Goal: Information Seeking & Learning: Learn about a topic

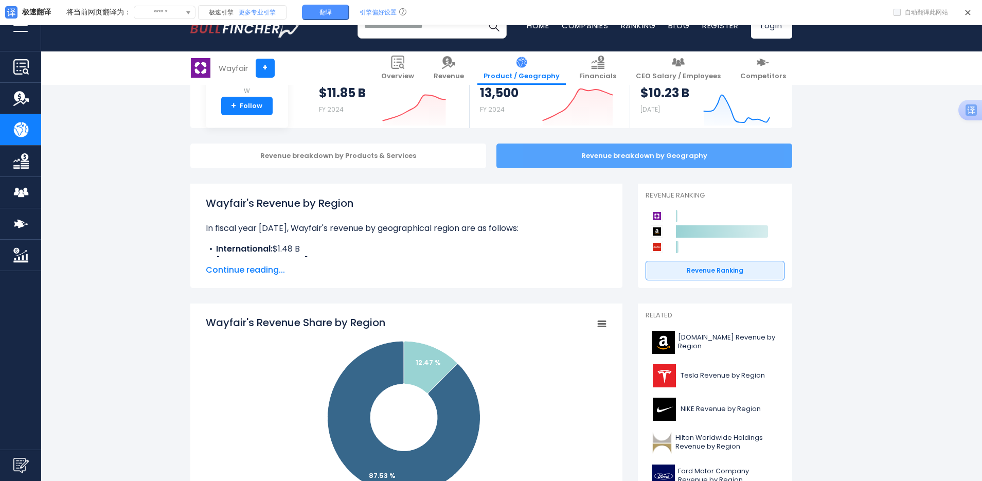
scroll to position [103, 0]
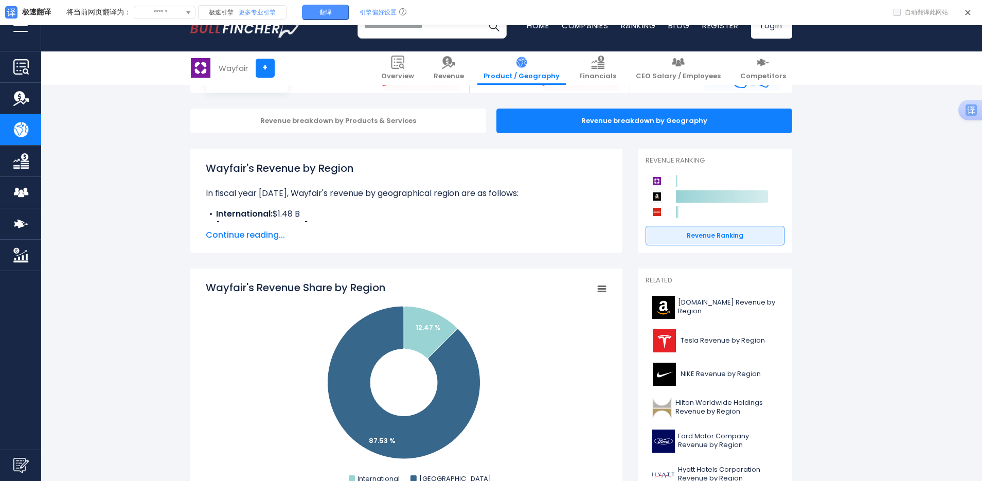
click at [254, 238] on span "Continue reading..." at bounding box center [406, 235] width 401 height 12
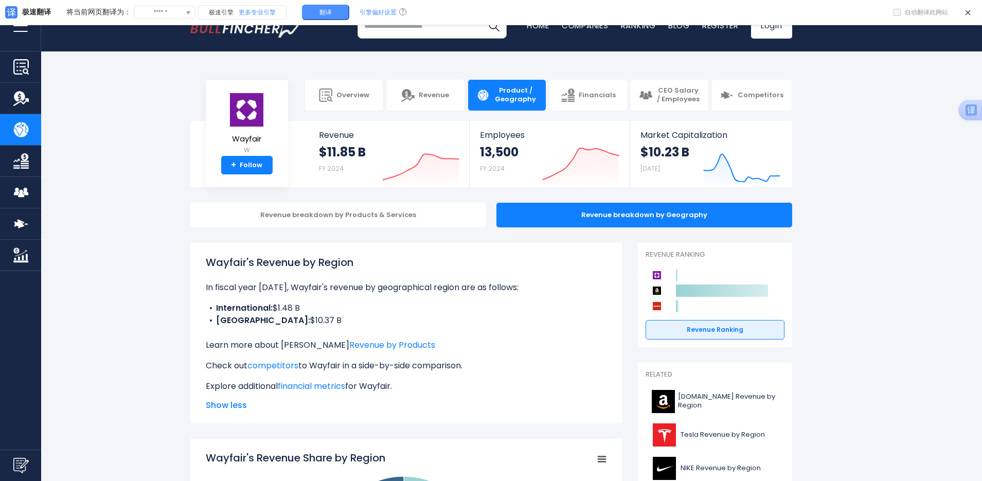
scroll to position [0, 0]
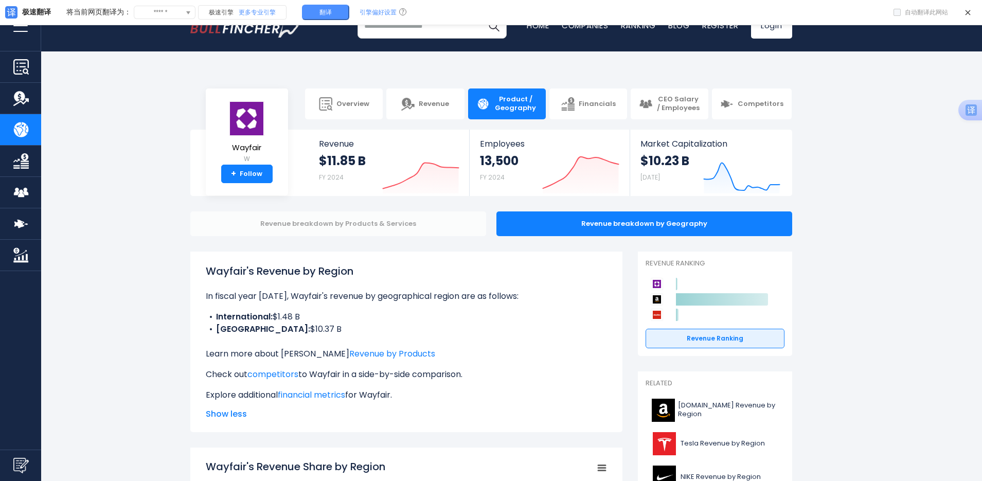
click at [394, 223] on div "Revenue breakdown by Products & Services" at bounding box center [338, 224] width 296 height 25
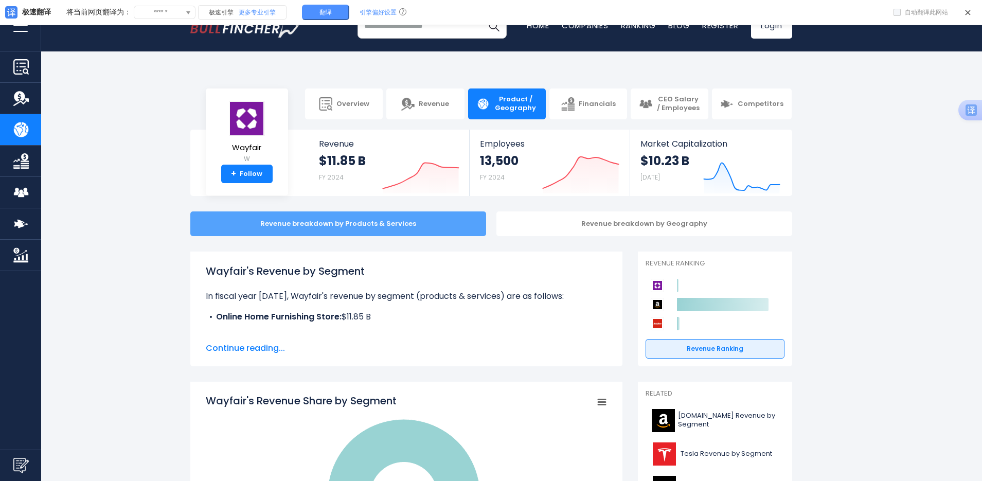
click at [323, 224] on div "Revenue breakdown by Products & Services" at bounding box center [338, 224] width 296 height 25
click at [390, 229] on div "Revenue breakdown by Products & Services" at bounding box center [338, 224] width 296 height 25
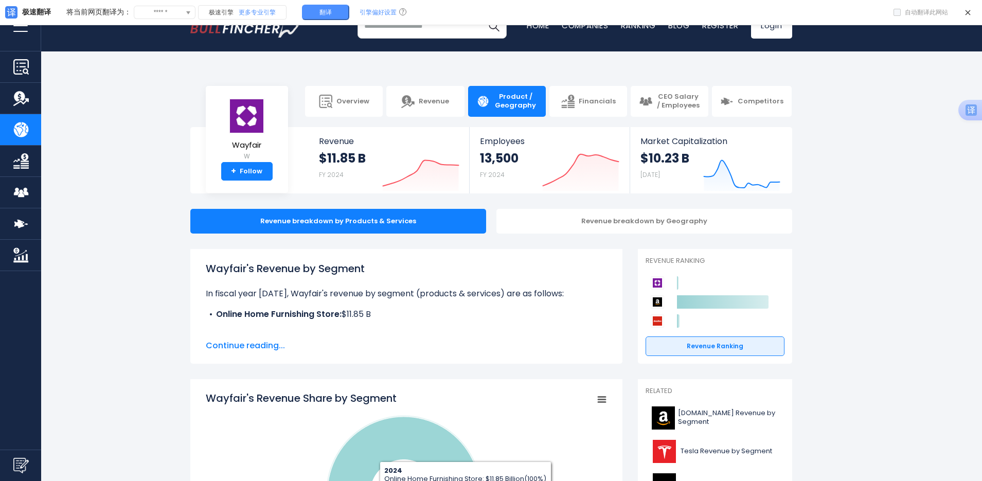
scroll to position [1, 0]
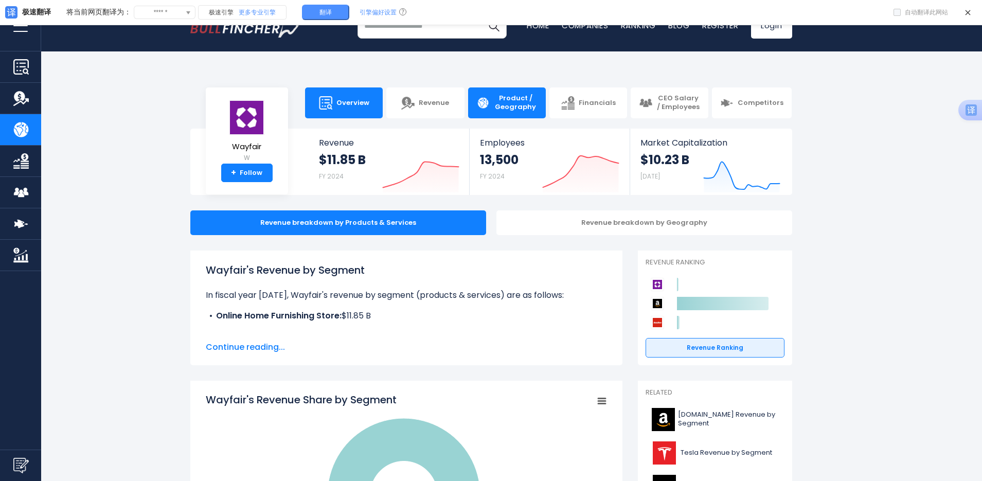
click at [370, 106] on link "Overview" at bounding box center [344, 102] width 78 height 31
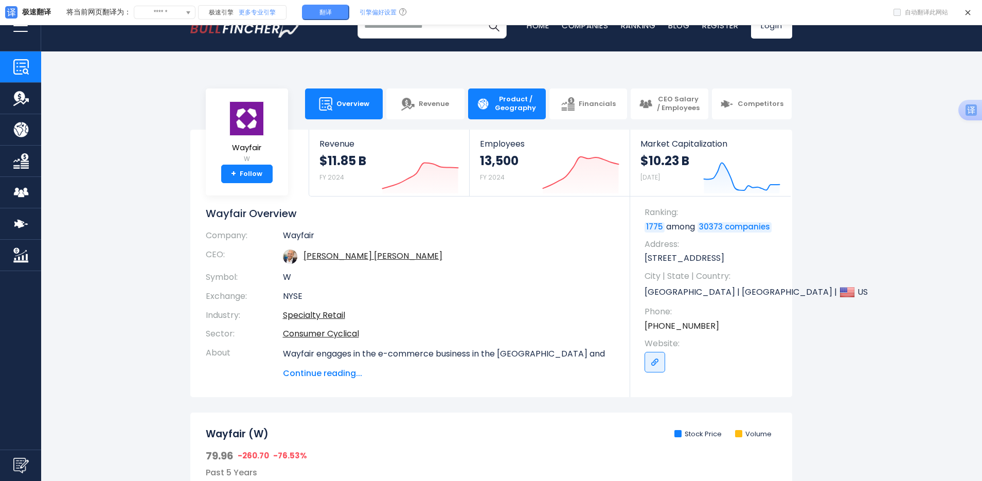
drag, startPoint x: 426, startPoint y: 109, endPoint x: 479, endPoint y: 110, distance: 53.0
click at [426, 109] on link "Revenue" at bounding box center [426, 104] width 78 height 31
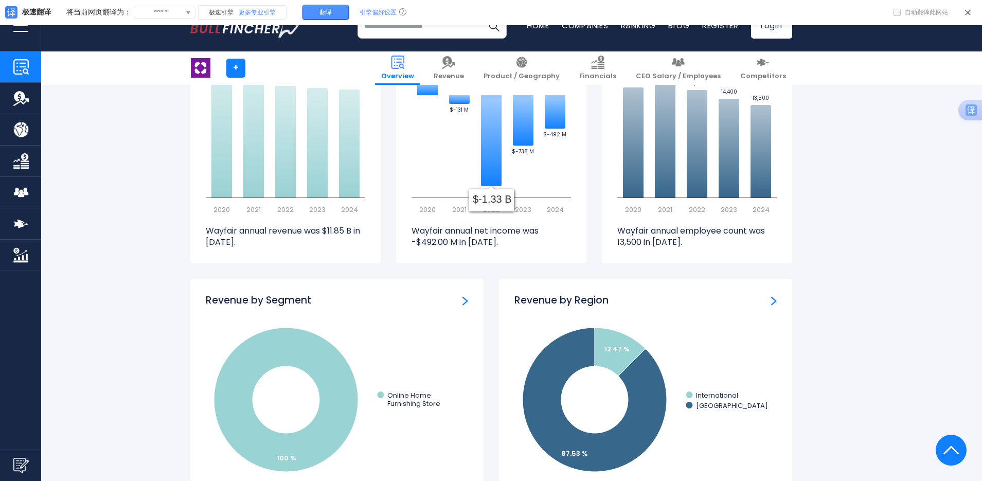
scroll to position [779, 0]
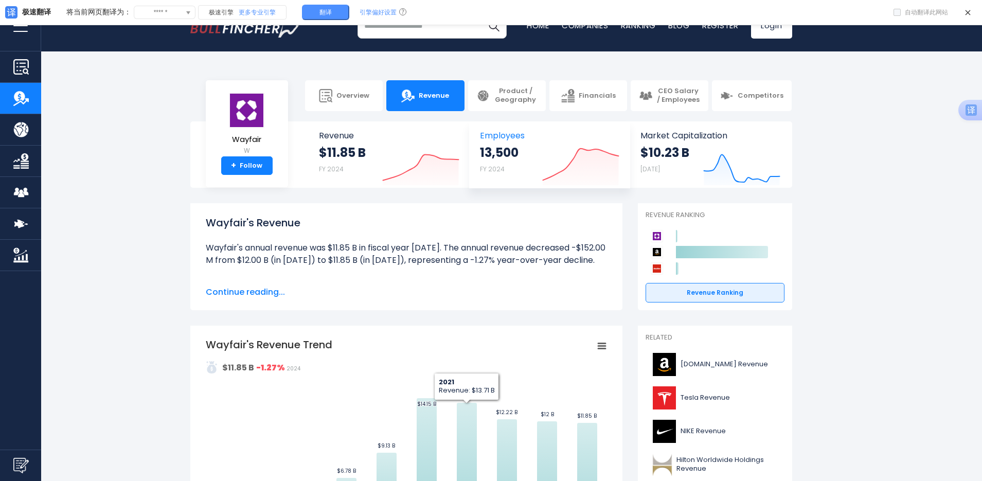
scroll to position [1, 0]
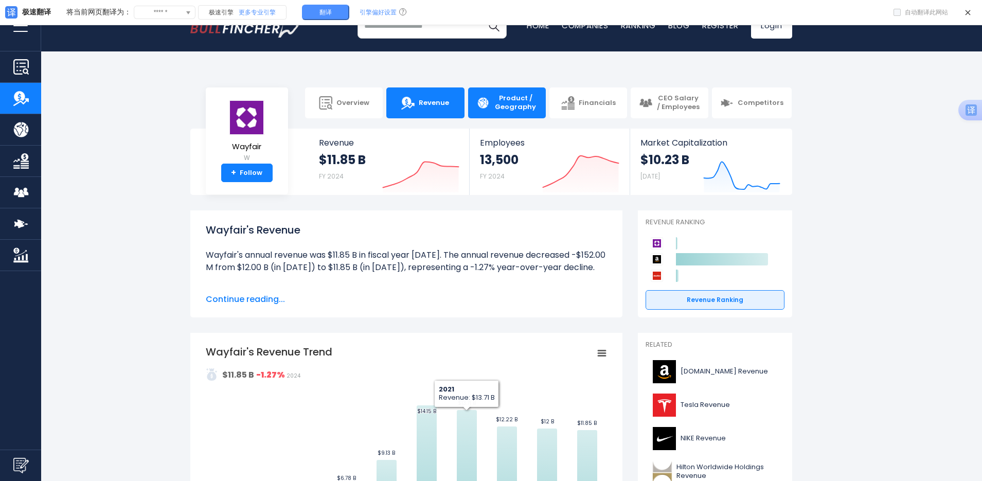
click at [515, 101] on span "Product / Geography" at bounding box center [516, 102] width 44 height 17
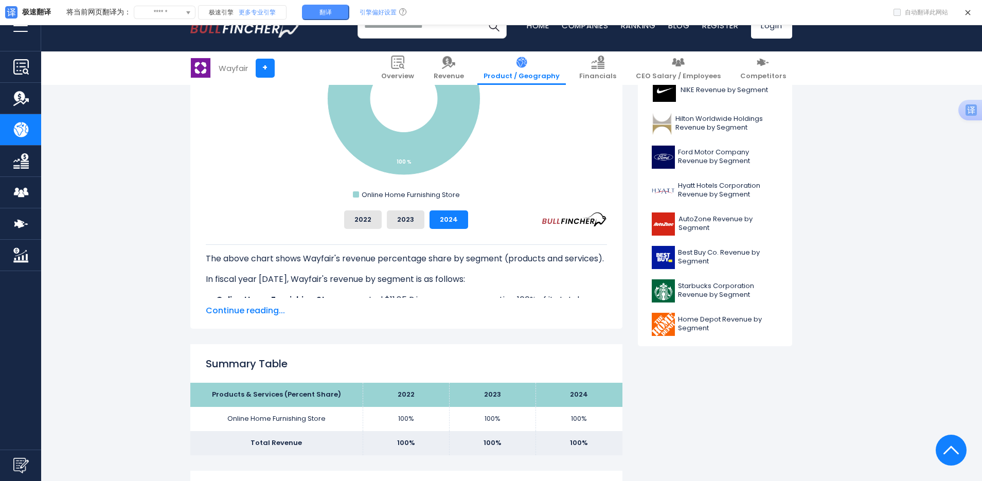
scroll to position [412, 0]
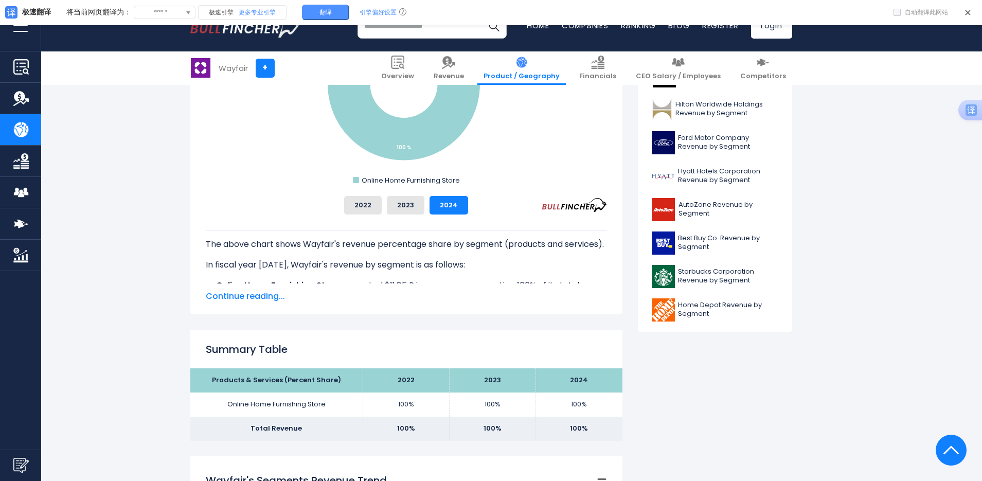
click at [260, 297] on span "Continue reading..." at bounding box center [406, 296] width 401 height 12
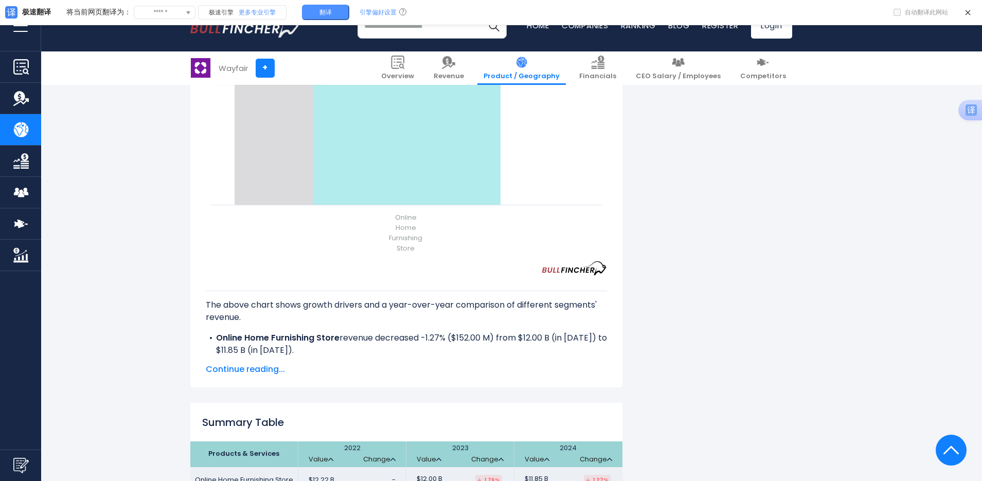
scroll to position [1339, 0]
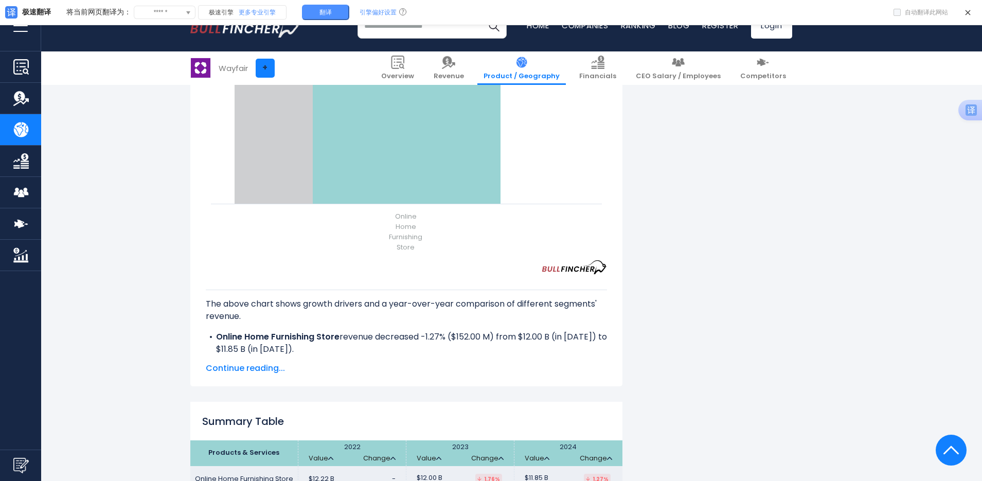
click at [266, 63] on link "+" at bounding box center [265, 68] width 19 height 19
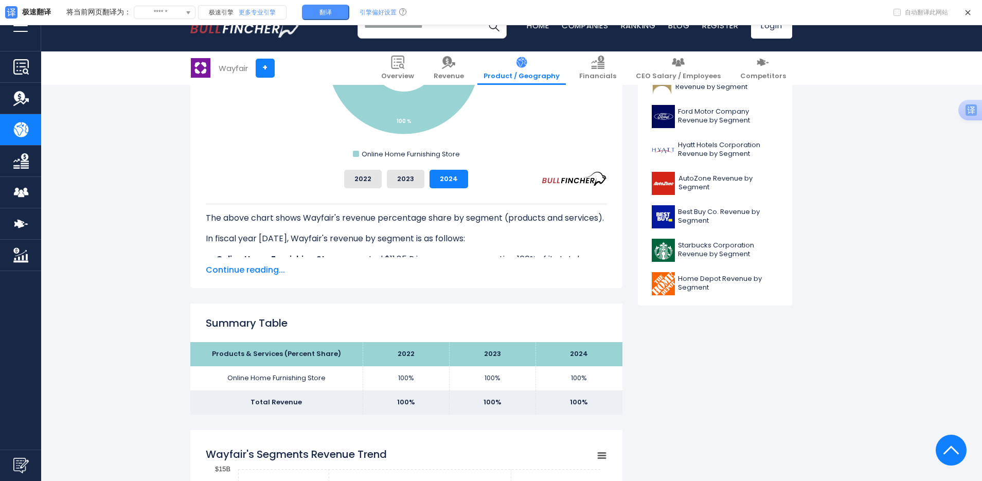
scroll to position [436, 0]
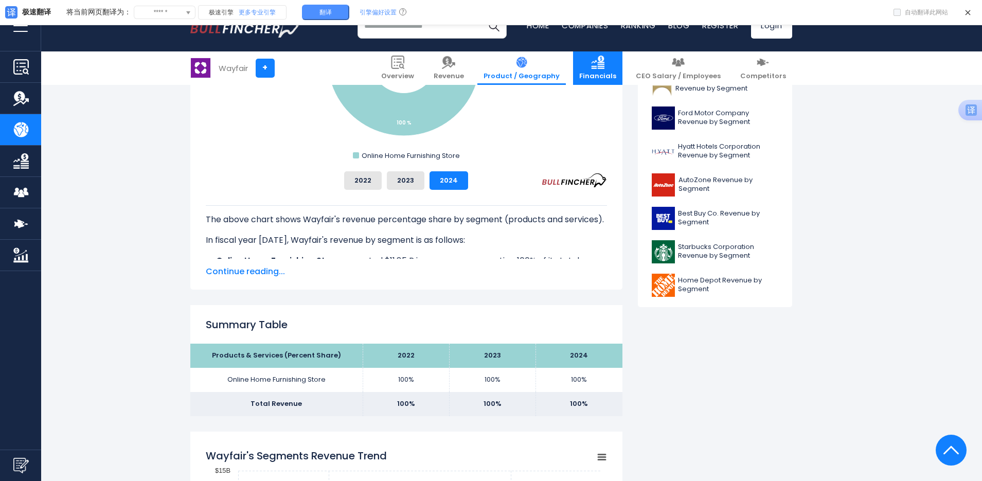
click at [617, 77] on span "Financials" at bounding box center [597, 76] width 37 height 9
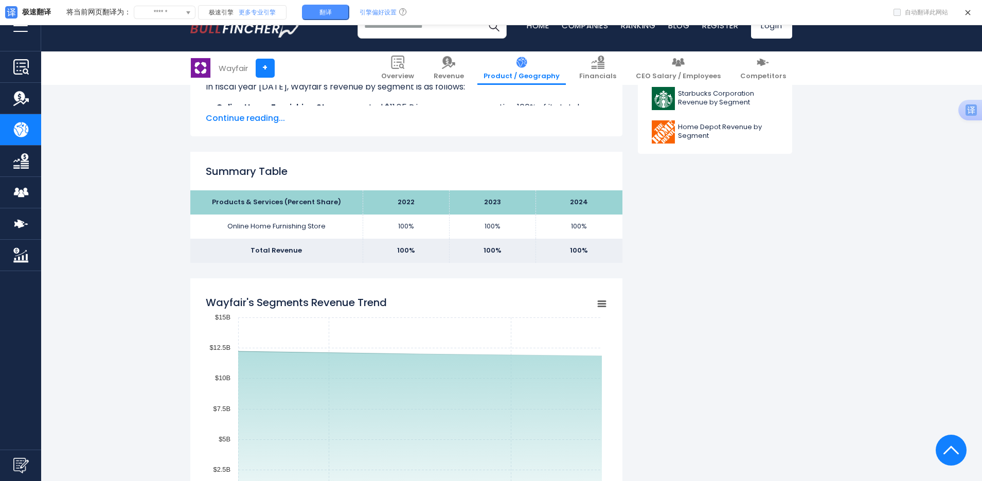
scroll to position [567, 0]
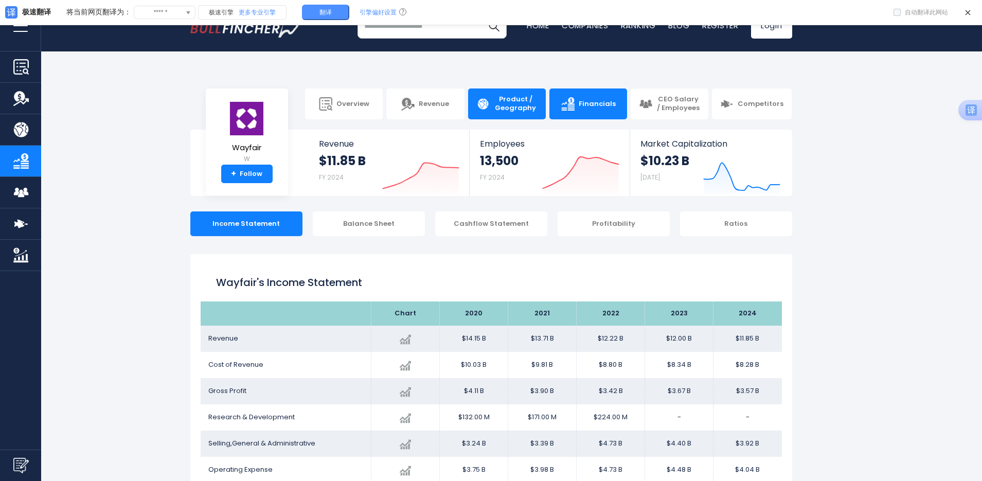
click at [511, 106] on span "Product / Geography" at bounding box center [516, 103] width 44 height 17
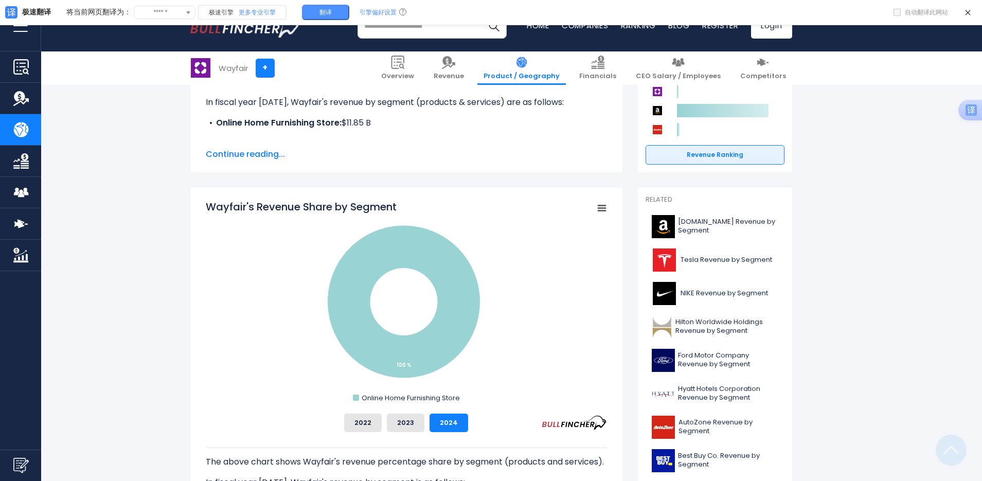
scroll to position [206, 0]
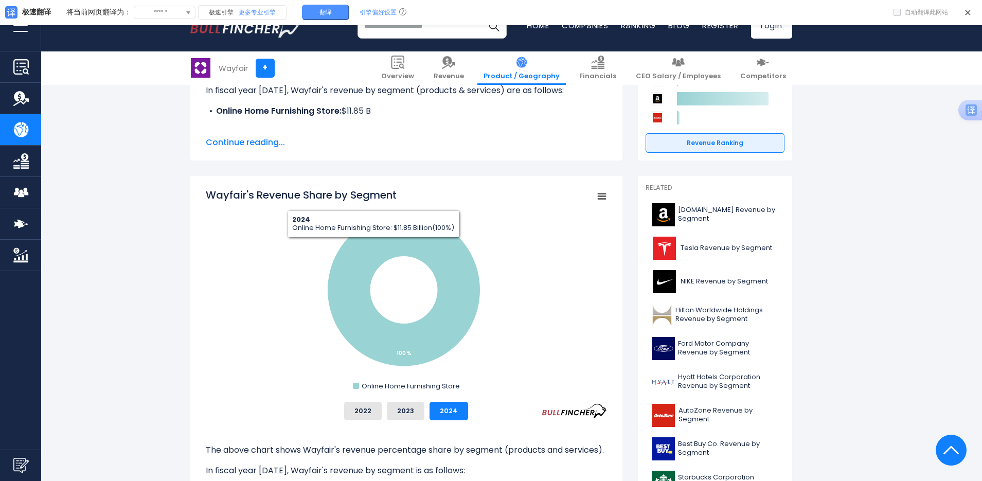
click at [265, 136] on span "Continue reading..." at bounding box center [406, 142] width 401 height 12
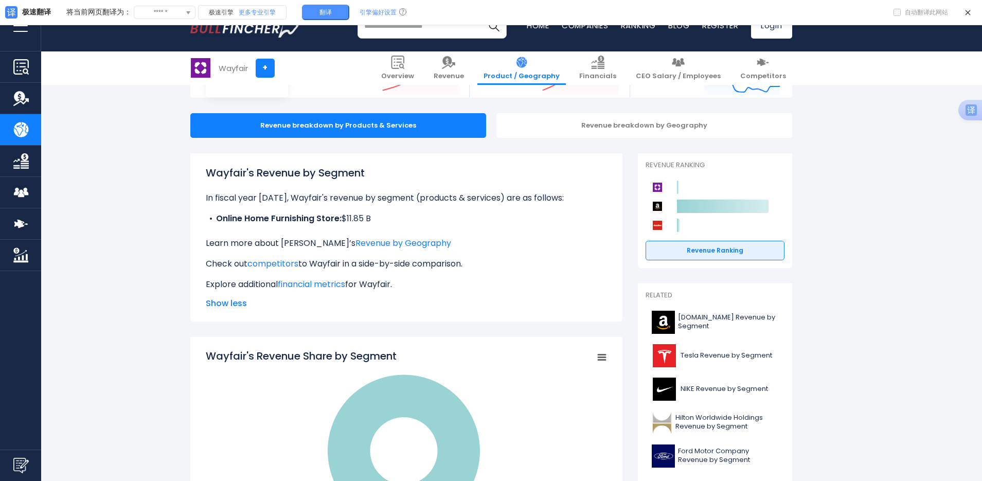
scroll to position [103, 0]
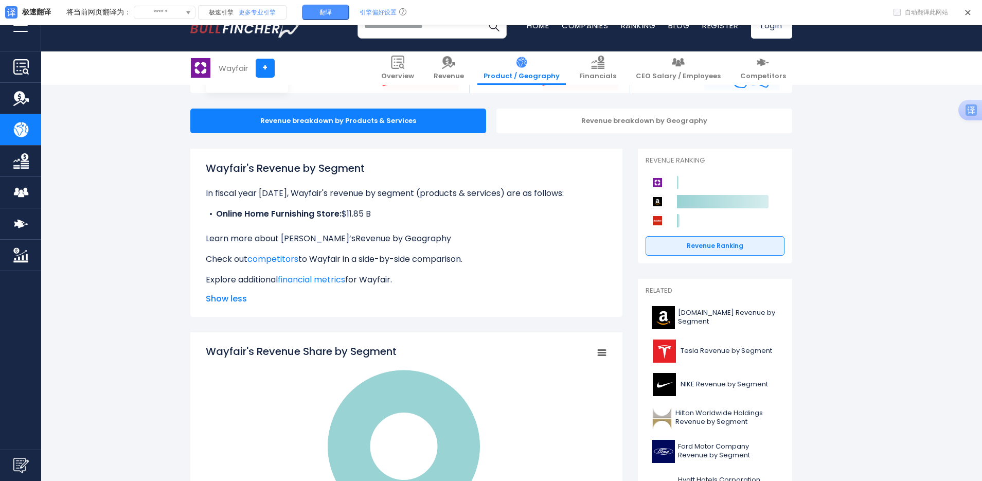
click at [363, 239] on link "Revenue by Geography" at bounding box center [404, 239] width 96 height 12
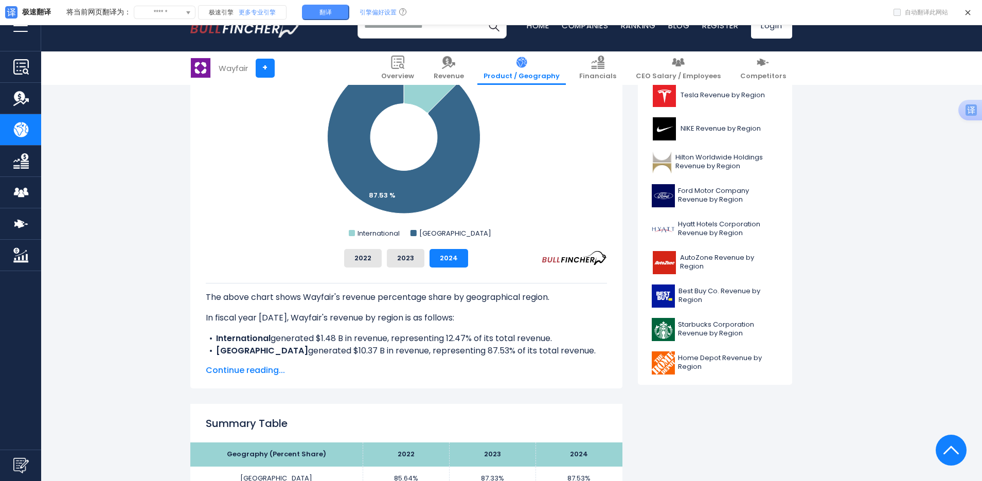
scroll to position [360, 0]
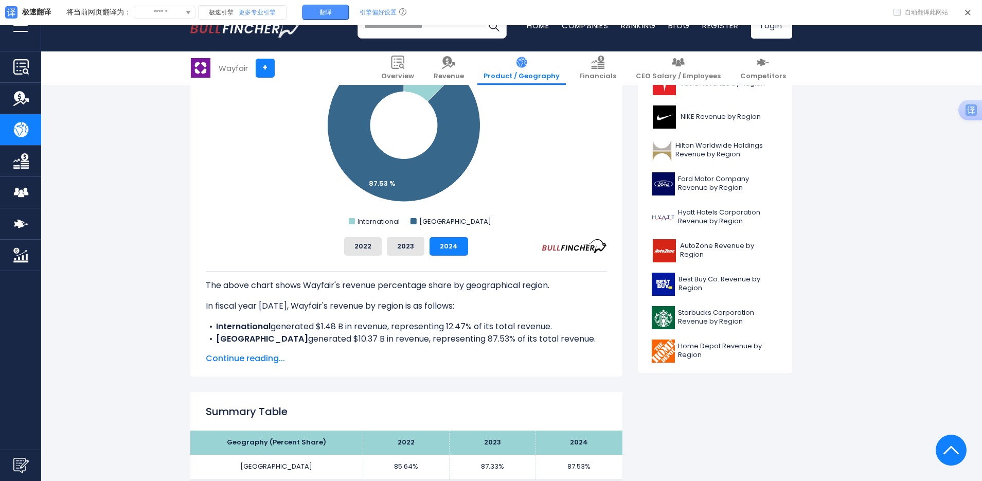
click at [268, 364] on span "Continue reading..." at bounding box center [406, 359] width 401 height 12
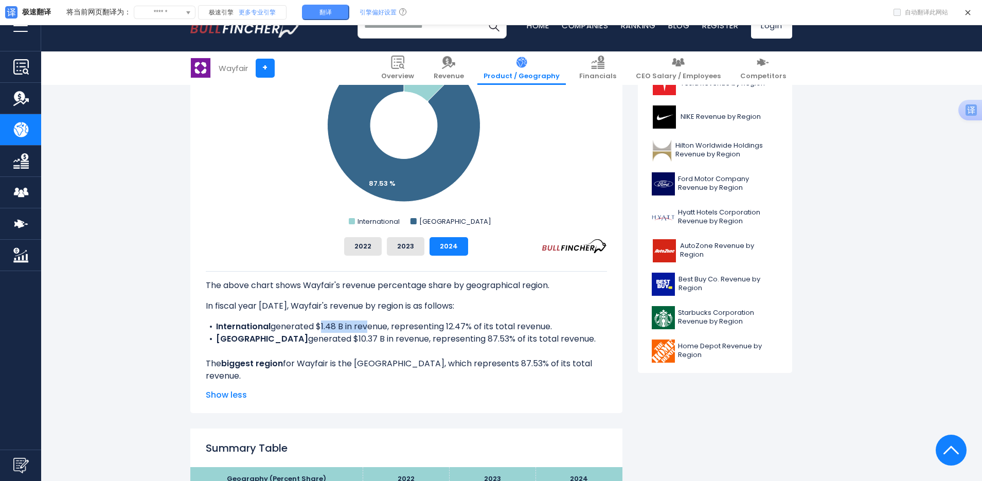
drag, startPoint x: 317, startPoint y: 327, endPoint x: 363, endPoint y: 328, distance: 45.8
click at [363, 328] on li "International generated $1.48 B in revenue, representing 12.47% of its total re…" at bounding box center [406, 327] width 401 height 12
drag, startPoint x: 296, startPoint y: 339, endPoint x: 373, endPoint y: 340, distance: 76.7
click at [373, 340] on li "United States generated $10.37 B in revenue, representing 87.53% of its total r…" at bounding box center [406, 339] width 401 height 12
click at [410, 379] on div "The above chart shows Wayfair's revenue percentage share by geographical region…" at bounding box center [406, 333] width 401 height 124
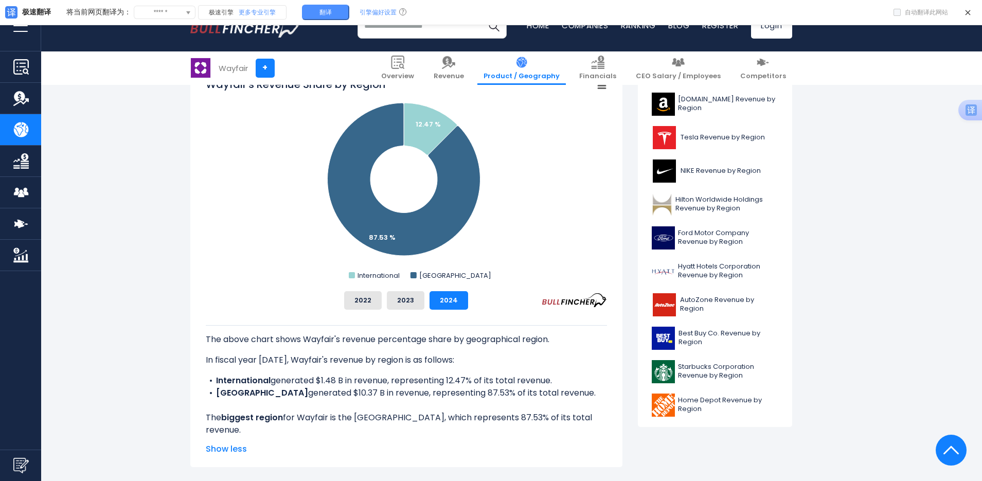
scroll to position [309, 0]
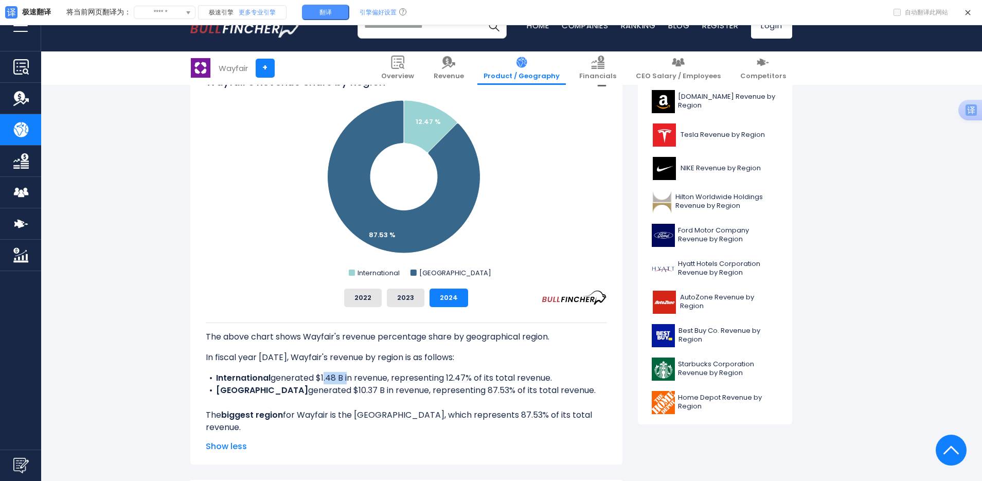
drag, startPoint x: 321, startPoint y: 377, endPoint x: 346, endPoint y: 376, distance: 25.8
click at [346, 376] on li "International generated $1.48 B in revenue, representing 12.47% of its total re…" at bounding box center [406, 378] width 401 height 12
drag, startPoint x: 311, startPoint y: 388, endPoint x: 358, endPoint y: 389, distance: 46.3
click at [358, 389] on li "United States generated $10.37 B in revenue, representing 87.53% of its total r…" at bounding box center [406, 390] width 401 height 12
click at [387, 406] on div "The above chart shows Wayfair's revenue percentage share by geographical region…" at bounding box center [406, 385] width 401 height 124
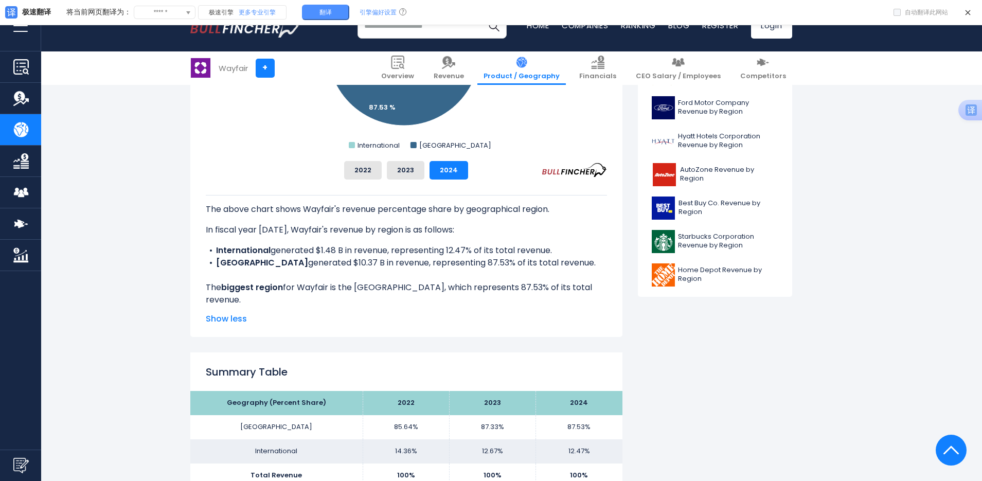
scroll to position [321, 0]
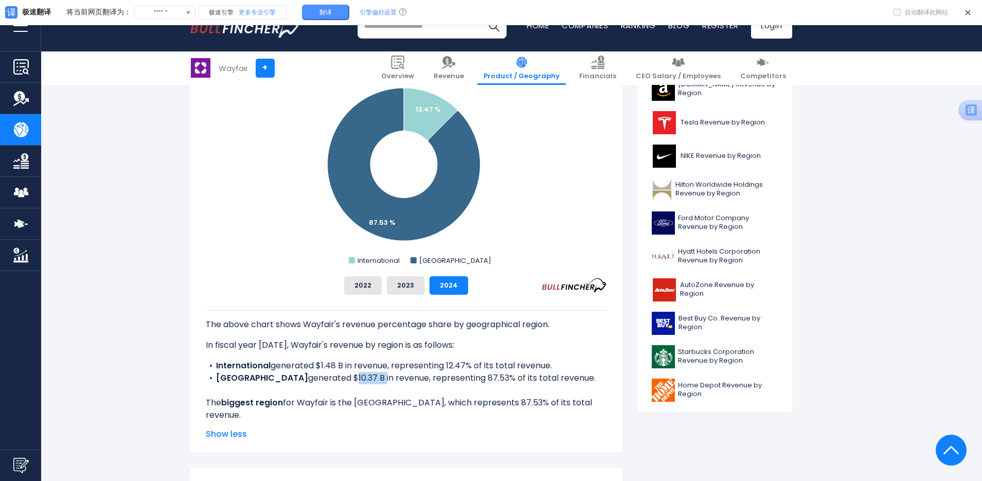
drag, startPoint x: 320, startPoint y: 381, endPoint x: 350, endPoint y: 378, distance: 30.0
click at [350, 378] on li "United States generated $10.37 B in revenue, representing 87.53% of its total r…" at bounding box center [406, 378] width 401 height 12
click at [371, 383] on li "United States generated $10.37 B in revenue, representing 87.53% of its total r…" at bounding box center [406, 378] width 401 height 12
drag, startPoint x: 321, startPoint y: 379, endPoint x: 333, endPoint y: 379, distance: 12.4
click at [332, 379] on li "United States generated $10.37 B in revenue, representing 87.53% of its total r…" at bounding box center [406, 378] width 401 height 12
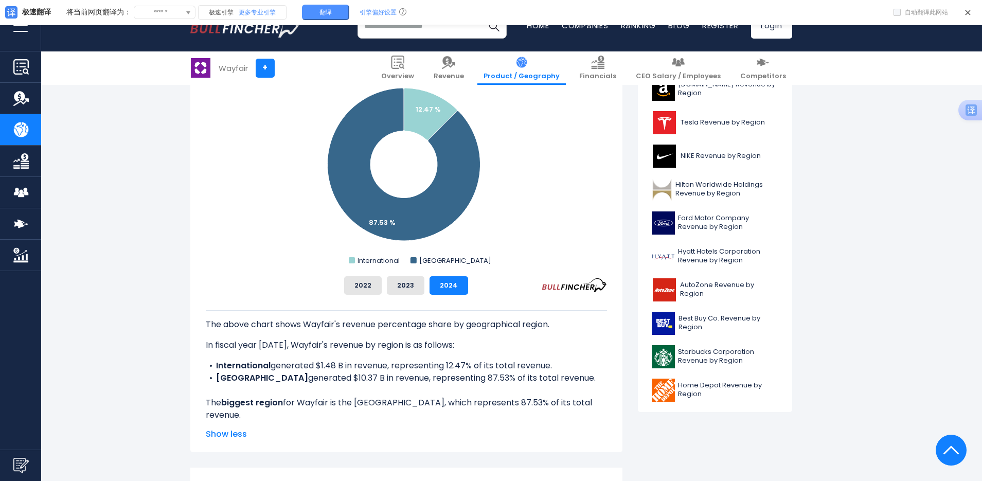
click at [348, 436] on span "Show less" at bounding box center [406, 434] width 401 height 12
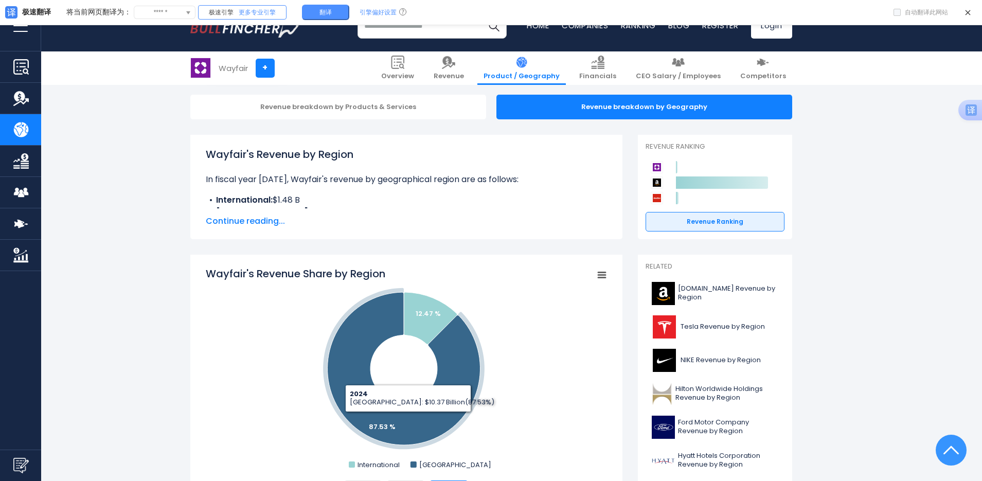
scroll to position [115, 0]
